Goal: Task Accomplishment & Management: Complete application form

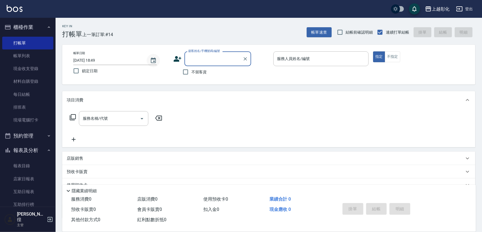
click at [155, 59] on icon "Choose date, selected date is 2025-10-05" at bounding box center [153, 61] width 5 height 6
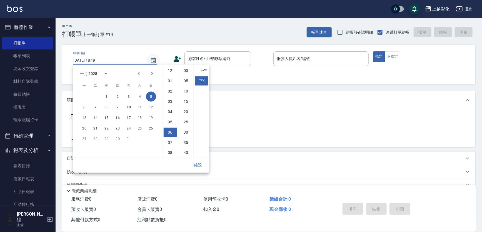
scroll to position [31, 0]
click at [138, 73] on icon "Previous month" at bounding box center [139, 73] width 7 height 7
click at [93, 140] on button "30" at bounding box center [96, 139] width 10 height 10
type input "2025/09/30 18:49"
click at [202, 164] on button "確認" at bounding box center [198, 165] width 18 height 10
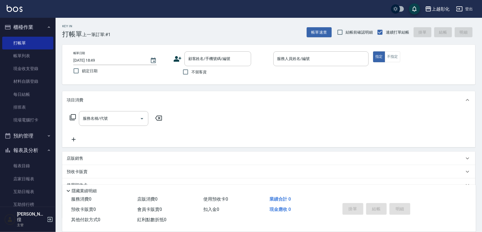
click at [204, 73] on span "不留客資" at bounding box center [199, 72] width 16 height 6
click at [191, 73] on input "不留客資" at bounding box center [186, 72] width 12 height 12
checkbox input "true"
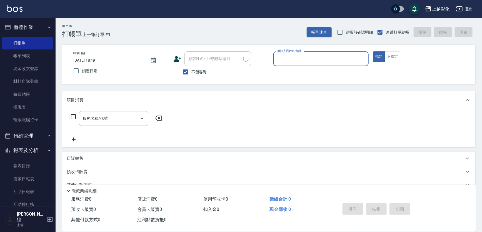
type input "[PERSON_NAME]/0988350867/"
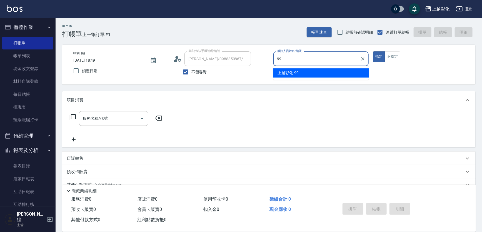
type input "上越彰化-99"
type button "true"
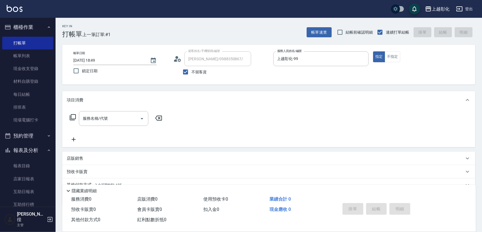
click at [94, 151] on div "項目消費 服務名稱/代號 服務名稱/代號 店販銷售 服務人員姓名/編號 服務人員姓名/編號 商品代號/名稱 商品代號/名稱 預收卡販賣 卡券名稱/代號 卡券名…" at bounding box center [268, 148] width 413 height 114
click at [93, 153] on div "店販銷售" at bounding box center [268, 158] width 413 height 13
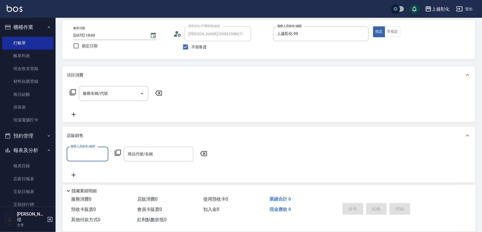
scroll to position [25, 0]
type input "上越彰化-99"
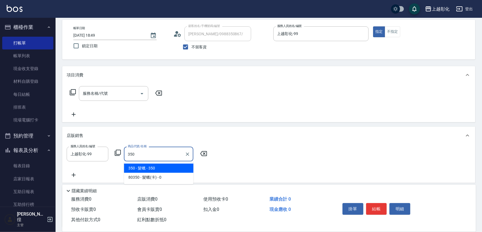
type input "髮蠟"
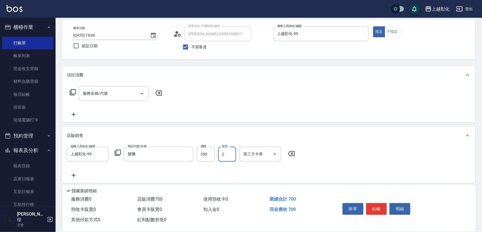
type input "2"
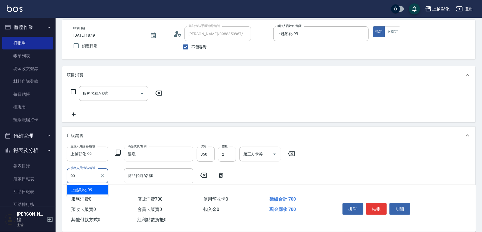
type input "上越彰化-99"
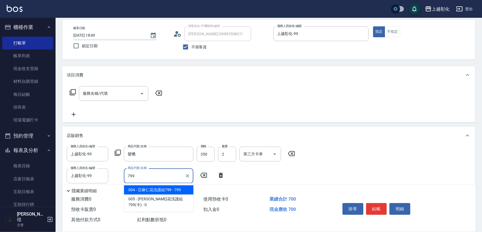
type input "亞麻仁花洗護組799"
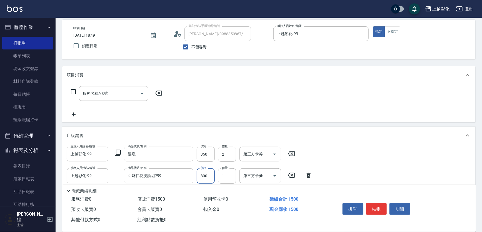
type input "800"
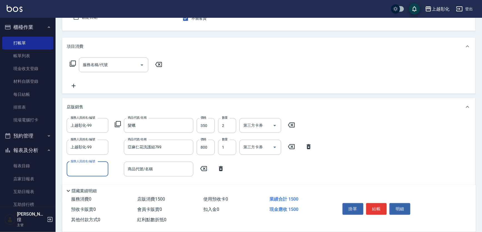
scroll to position [76, 0]
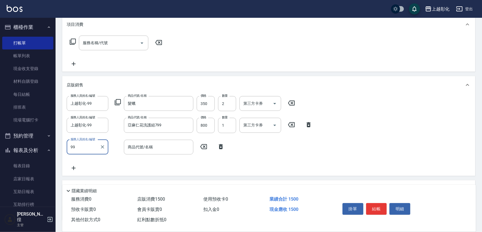
type input "上越彰化-99"
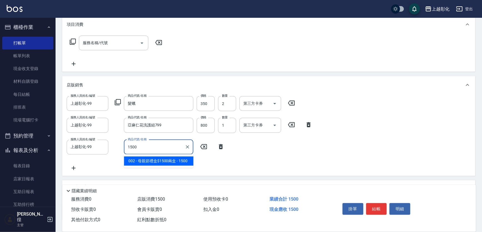
type input "母親節禮盒$1500兩盒"
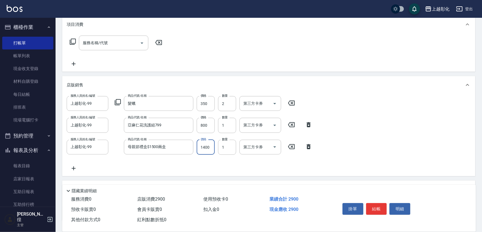
type input "1400"
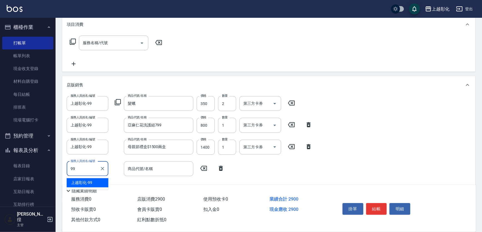
type input "上越彰化-99"
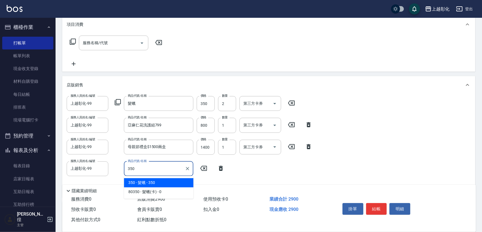
type input "髮蠟"
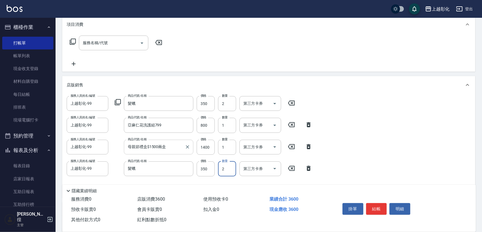
type input "2"
click at [149, 143] on input "母親節禮盒$1500兩盒" at bounding box center [154, 147] width 56 height 10
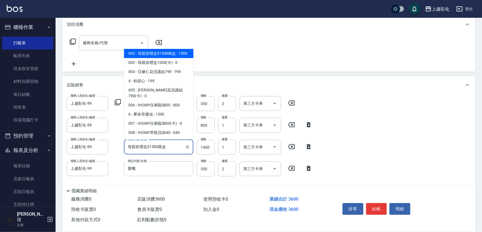
click at [149, 143] on input "母親節禮盒$1500兩盒" at bounding box center [154, 147] width 56 height 10
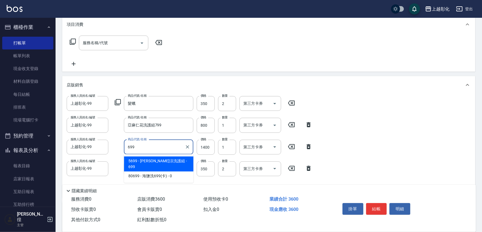
type input "水水沁涼洗護組"
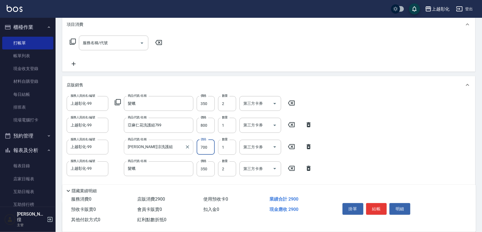
type input "700"
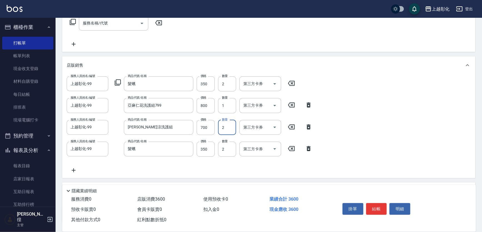
scroll to position [138, 0]
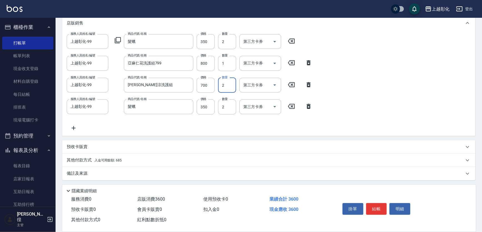
type input "2"
click at [109, 159] on span "入金可用餘額: 685" at bounding box center [107, 160] width 27 height 4
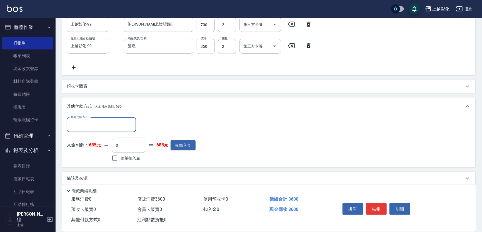
scroll to position [203, 0]
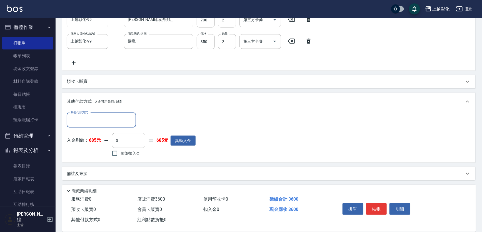
click at [95, 117] on input "其他付款方式" at bounding box center [101, 120] width 64 height 10
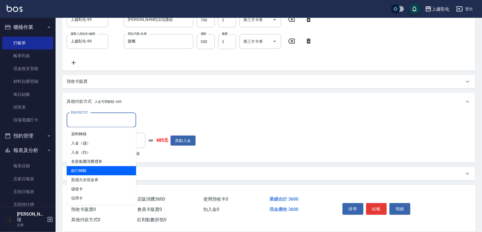
click at [81, 170] on span "銀行轉帳" at bounding box center [101, 170] width 69 height 9
type input "銀行轉帳"
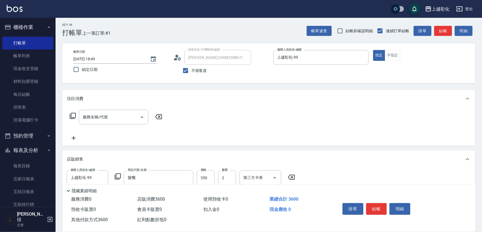
scroll to position [0, 0]
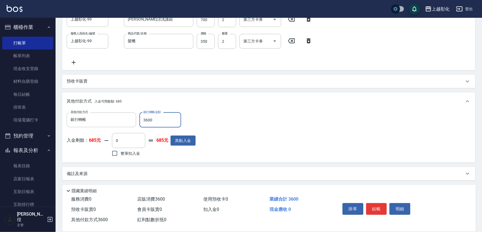
type input "3600"
click at [122, 168] on div "備註及來源" at bounding box center [268, 173] width 413 height 13
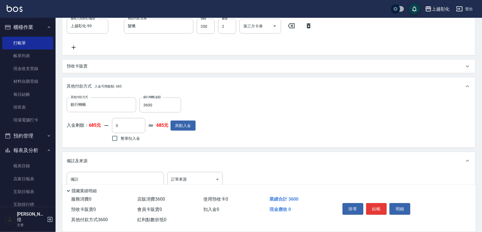
scroll to position [234, 0]
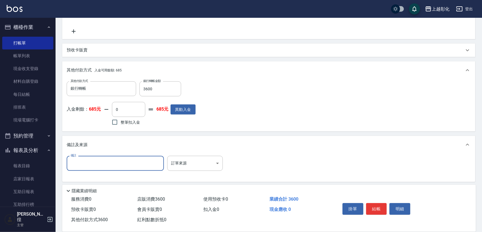
click at [108, 162] on input "備註" at bounding box center [115, 163] width 97 height 15
type input "f"
type input "次"
type input "才"
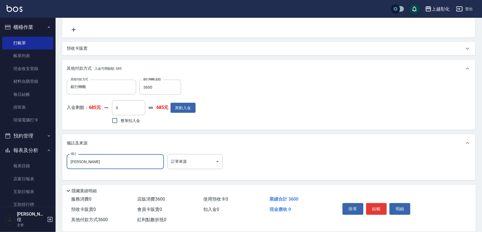
scroll to position [236, 0]
type input "蔡慈"
click at [373, 203] on button "結帳" at bounding box center [376, 209] width 21 height 12
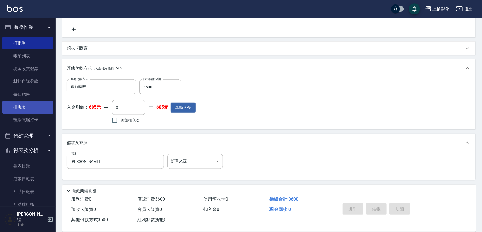
type input "2025/10/05 20:04"
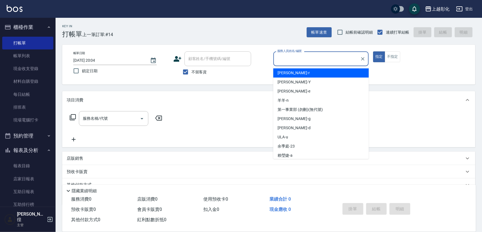
scroll to position [0, 173]
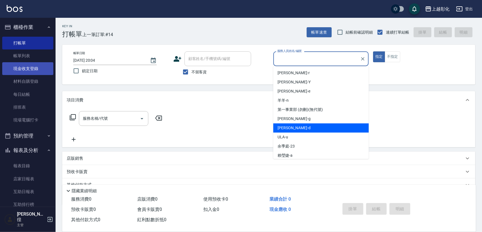
click at [33, 68] on link "現金收支登錄" at bounding box center [27, 68] width 51 height 13
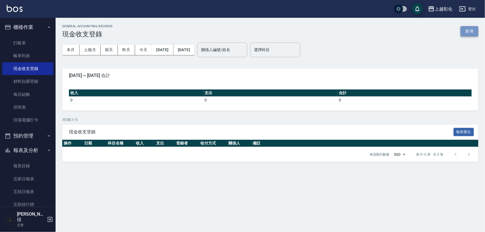
click at [467, 28] on button "新增" at bounding box center [470, 31] width 18 height 10
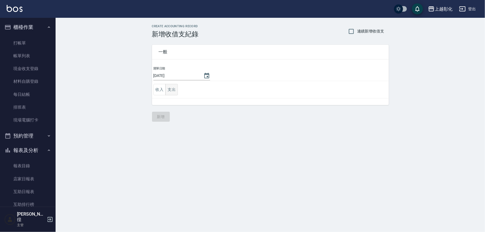
click at [170, 88] on button "支出" at bounding box center [171, 89] width 13 height 11
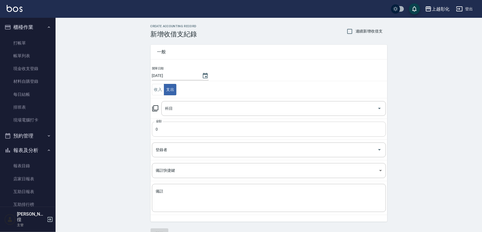
click at [165, 133] on input "0" at bounding box center [269, 129] width 234 height 15
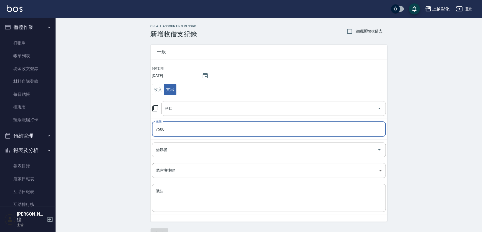
type input "7500"
click at [178, 105] on input "科目" at bounding box center [269, 109] width 211 height 10
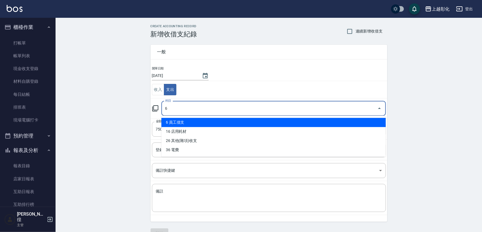
click at [180, 122] on li "6 員工借支" at bounding box center [273, 122] width 225 height 9
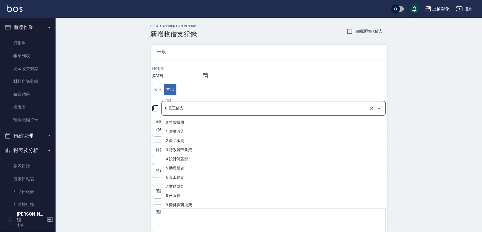
click at [183, 106] on input "6 員工借支" at bounding box center [266, 109] width 204 height 10
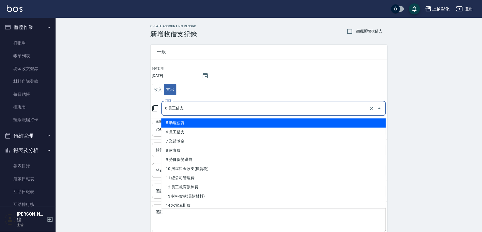
scroll to position [76, 0]
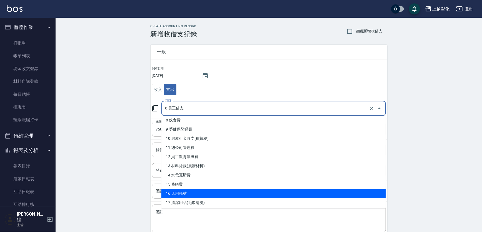
click at [196, 190] on li "16 店用耗材" at bounding box center [273, 193] width 225 height 9
type input "16 店用耗材"
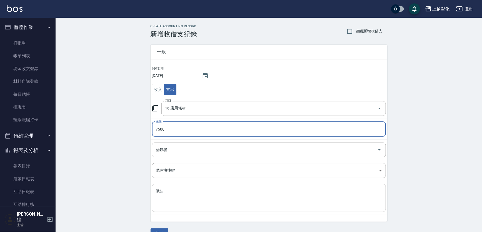
click at [180, 198] on textarea "備註" at bounding box center [269, 198] width 226 height 19
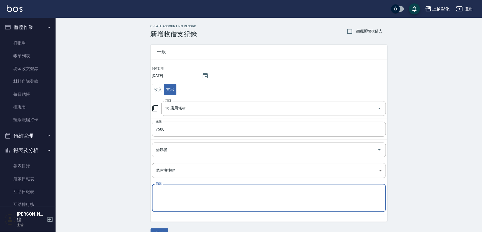
type textarea "f"
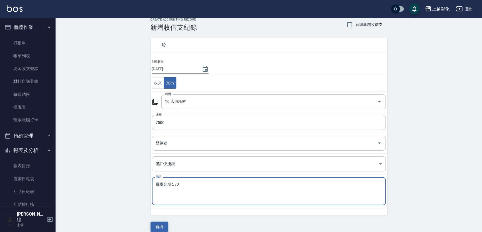
scroll to position [13, 0]
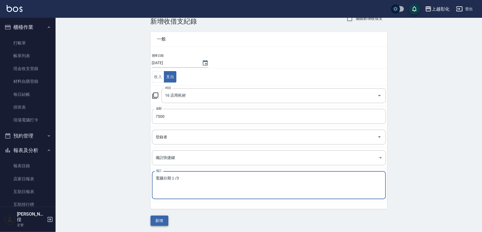
type textarea "電腦分期１/3"
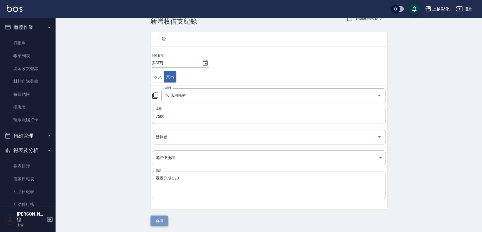
click at [165, 217] on button "新增" at bounding box center [160, 221] width 18 height 10
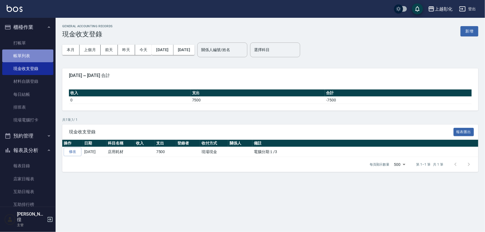
click at [28, 50] on link "帳單列表" at bounding box center [27, 55] width 51 height 13
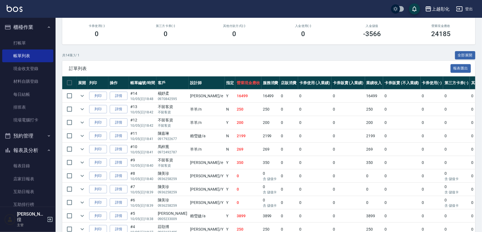
scroll to position [70, 0]
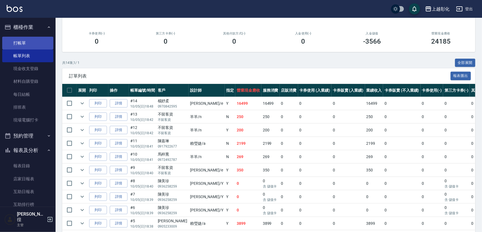
click at [25, 42] on link "打帳單" at bounding box center [27, 43] width 51 height 13
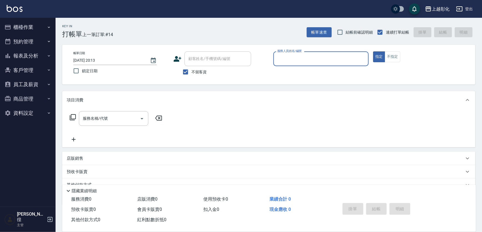
click at [210, 70] on div "不留客資" at bounding box center [212, 72] width 78 height 12
click at [197, 71] on div "顧客姓名/手機號碼/編號 顧客姓名/手機號碼/編號 不留客資" at bounding box center [221, 64] width 96 height 26
click at [193, 71] on span "不留客資" at bounding box center [199, 72] width 16 height 6
click at [191, 71] on input "不留客資" at bounding box center [186, 72] width 12 height 12
checkbox input "false"
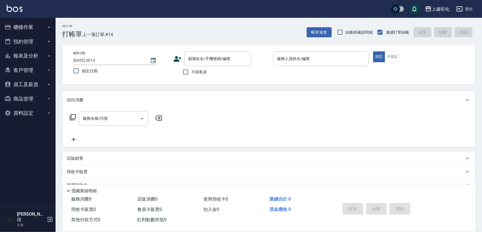
click at [196, 50] on div "帳單日期 [DATE] 20:13 鎖定日期 顧客姓名/手機號碼/編號 顧客姓名/手機號碼/編號 不留客資 服務人員姓名/編號 服務人員姓名/編號 指定 不指定" at bounding box center [268, 65] width 413 height 40
click at [200, 64] on div "顧客姓名/手機號碼/編號" at bounding box center [218, 58] width 67 height 15
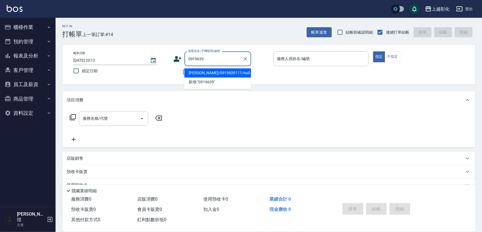
type input "[PERSON_NAME]/0919639111/null"
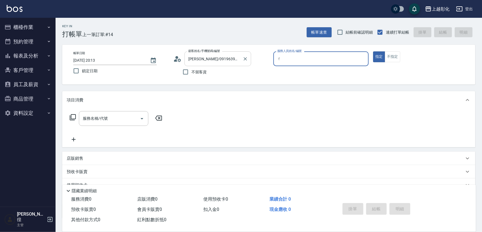
type input "ㄗ"
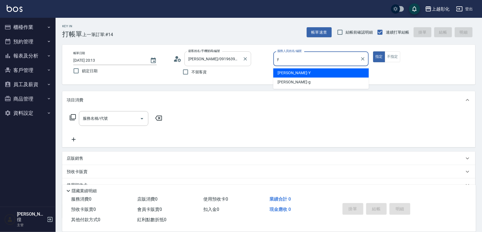
type input "[PERSON_NAME]-Y"
type button "true"
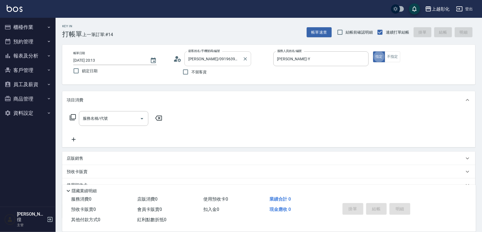
type button "false"
click at [110, 122] on input "服務名稱/代號" at bounding box center [109, 119] width 56 height 10
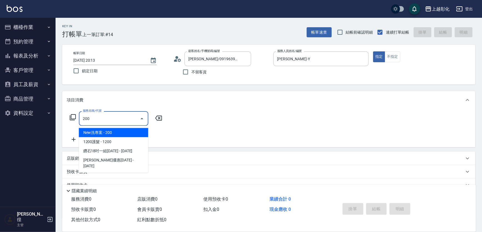
type input "New洗專案(200)"
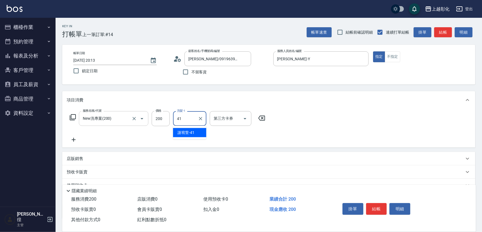
type input "[PERSON_NAME]-41"
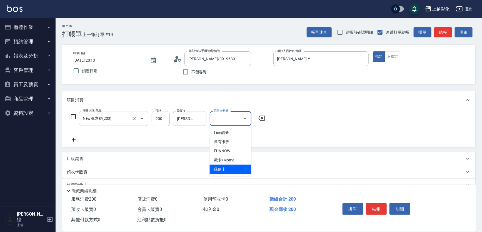
type input "儲值卡"
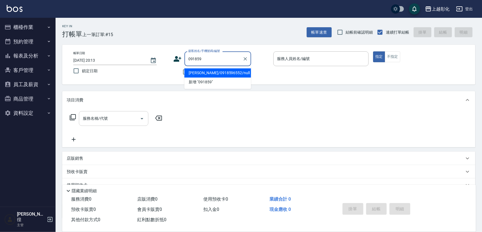
type input "[PERSON_NAME]/0918596552/null"
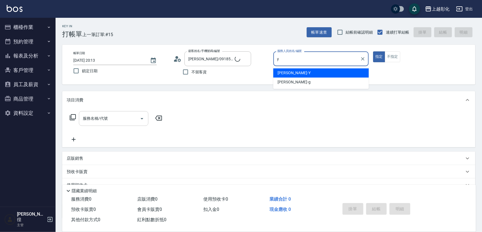
type input "[PERSON_NAME]-Y"
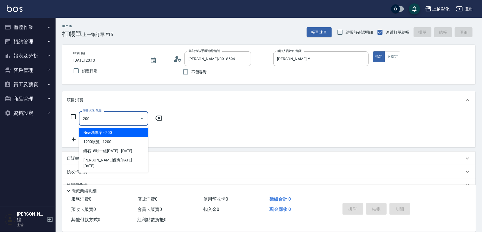
type input "New洗專案(200)"
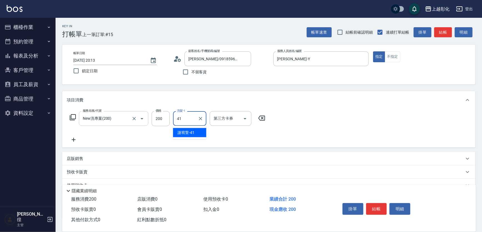
type input "[PERSON_NAME]-41"
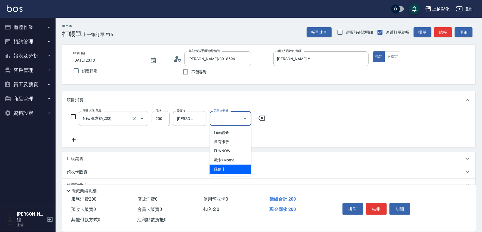
type input "儲值卡"
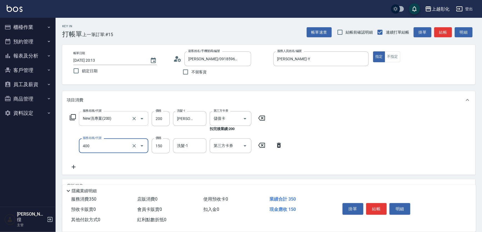
type input "天天瞬護(400)"
type input "250"
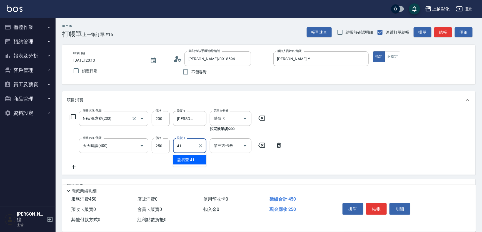
type input "[PERSON_NAME]-41"
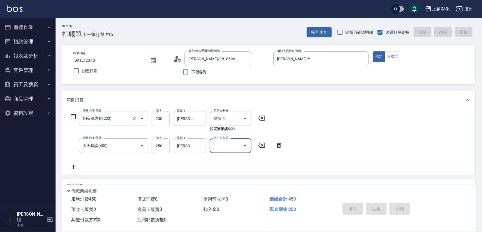
type input "[DATE] 20:14"
